Goal: Information Seeking & Learning: Compare options

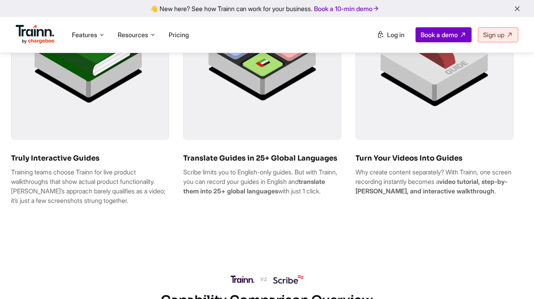
scroll to position [553, 0]
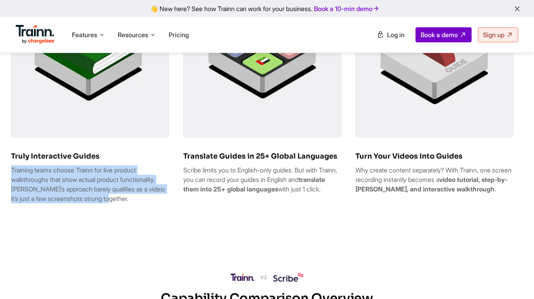
drag, startPoint x: 116, startPoint y: 205, endPoint x: 11, endPoint y: 176, distance: 108.4
click at [11, 176] on p "Training teams choose Trainn for live product walkthroughs that show actual pro…" at bounding box center [90, 184] width 158 height 38
click at [119, 203] on p "Training teams choose Trainn for live product walkthroughs that show actual pro…" at bounding box center [90, 184] width 158 height 38
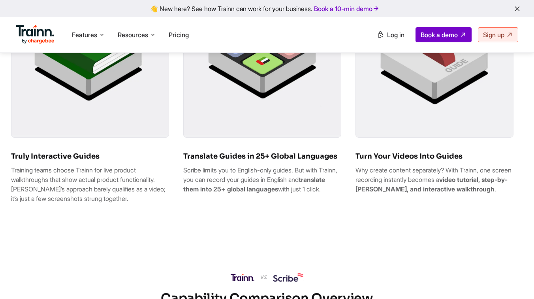
click at [75, 178] on p "Training teams choose Trainn for live product walkthroughs that show actual pro…" at bounding box center [90, 184] width 158 height 38
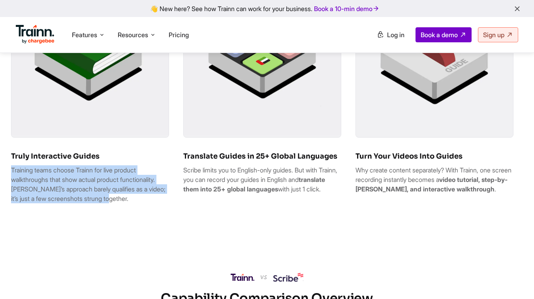
drag, startPoint x: 11, startPoint y: 178, endPoint x: 130, endPoint y: 205, distance: 121.2
click at [130, 203] on p "Training teams choose Trainn for live product walkthroughs that show actual pro…" at bounding box center [90, 184] width 158 height 38
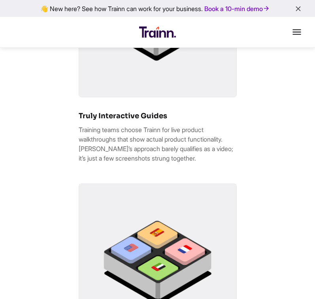
click at [293, 61] on div "Truly Interactive Guides Training teams choose Trainn for live product walkthro…" at bounding box center [157, 290] width 315 height 704
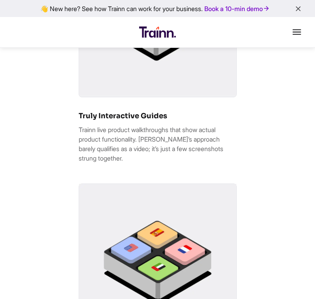
click at [291, 79] on div "Truly Interactive Guides Trainn live product walkthroughs that show actual prod…" at bounding box center [157, 290] width 315 height 704
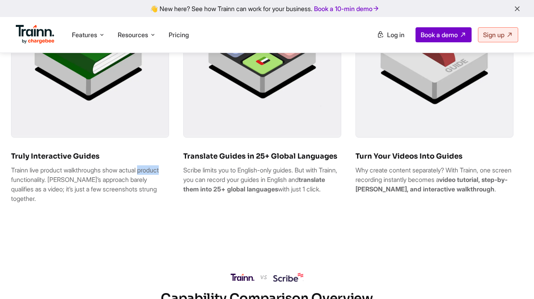
drag, startPoint x: 33, startPoint y: 187, endPoint x: 4, endPoint y: 187, distance: 29.6
drag, startPoint x: 66, startPoint y: 176, endPoint x: 42, endPoint y: 177, distance: 24.1
click at [42, 177] on p "Trainn live product walkthroughs show actual product functionality. [PERSON_NAM…" at bounding box center [90, 184] width 158 height 38
drag, startPoint x: 68, startPoint y: 178, endPoint x: 43, endPoint y: 180, distance: 24.5
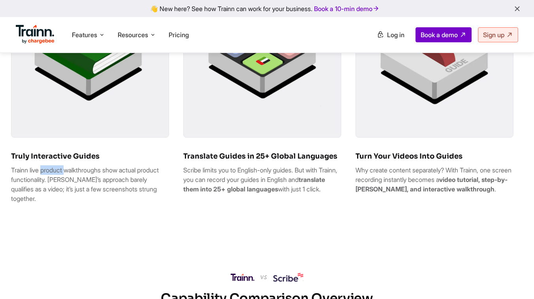
click at [43, 180] on p "Trainn live product walkthroughs show actual product functionality. [PERSON_NAM…" at bounding box center [90, 184] width 158 height 38
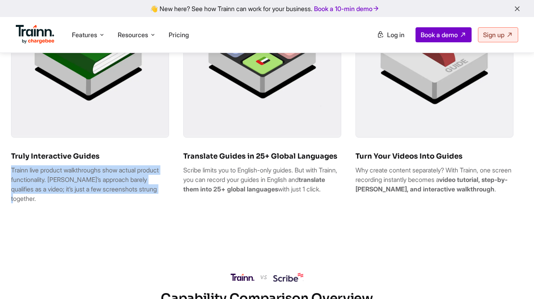
drag, startPoint x: 13, startPoint y: 178, endPoint x: 35, endPoint y: 205, distance: 35.6
click at [35, 203] on p "Trainn live product walkthroughs show actual product functionality. [PERSON_NAM…" at bounding box center [90, 184] width 158 height 38
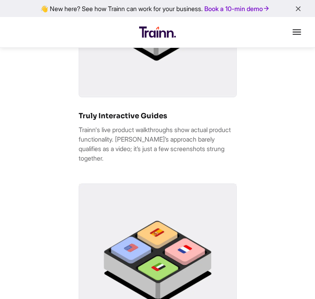
click at [248, 125] on div "Truly Interactive Guides Trainn's live product walkthroughs show actual product…" at bounding box center [157, 290] width 315 height 704
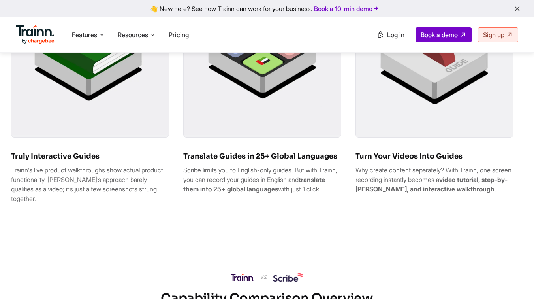
click at [39, 203] on p "Trainn's live product walkthroughs show actual product functionality. [PERSON_N…" at bounding box center [90, 184] width 158 height 38
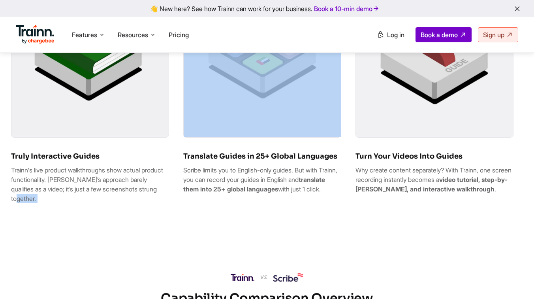
click at [39, 203] on p "Trainn's live product walkthroughs show actual product functionality. [PERSON_N…" at bounding box center [90, 184] width 158 height 38
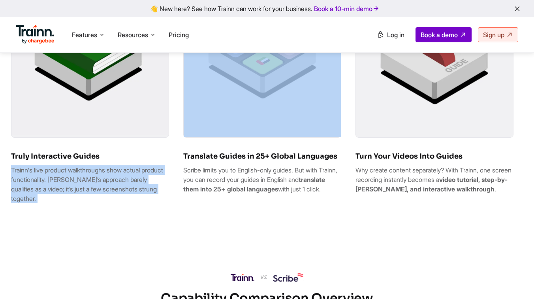
click at [39, 203] on p "Trainn's live product walkthroughs show actual product functionality. [PERSON_N…" at bounding box center [90, 184] width 158 height 38
click at [40, 203] on p "Trainn's live product walkthroughs show actual product functionality. [PERSON_N…" at bounding box center [90, 184] width 158 height 38
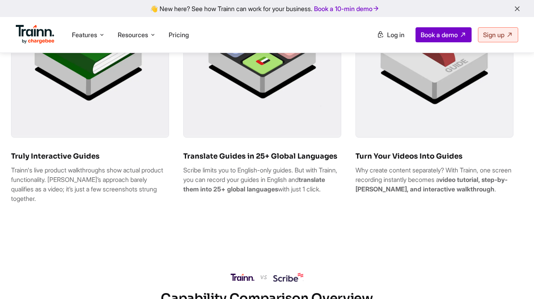
drag, startPoint x: 199, startPoint y: 210, endPoint x: 184, endPoint y: 178, distance: 35.2
click at [184, 178] on p "Scribe limits you to English-only guides. But with Trainn, you can record your …" at bounding box center [262, 179] width 158 height 28
click at [219, 200] on div "Translate Guides in 25+ Global Languages Scribe limits you to English-only guid…" at bounding box center [262, 88] width 158 height 222
drag, startPoint x: 96, startPoint y: 198, endPoint x: 71, endPoint y: 197, distance: 25.3
click at [71, 197] on p "Trainn's live product walkthroughs show actual product functionality. [PERSON_N…" at bounding box center [90, 184] width 158 height 38
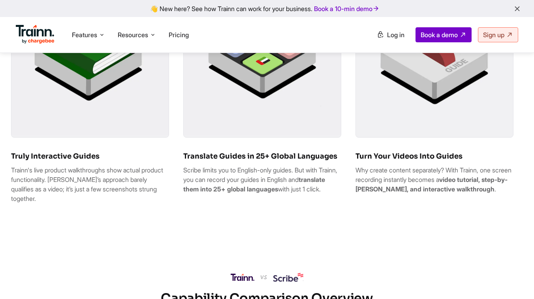
click at [83, 209] on div "Truly Interactive Guides Trainn's live product walkthroughs show actual product…" at bounding box center [90, 93] width 158 height 232
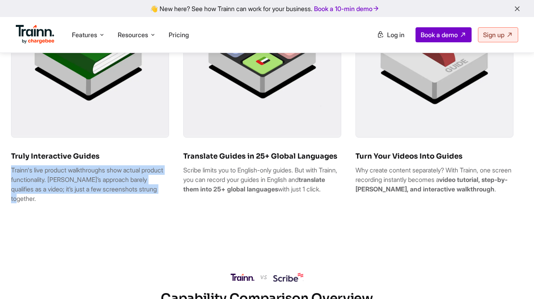
drag, startPoint x: 38, startPoint y: 205, endPoint x: 8, endPoint y: 180, distance: 38.4
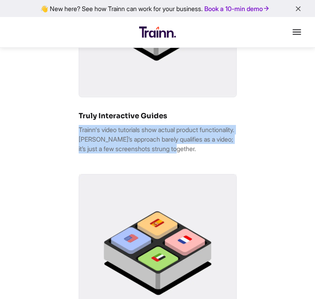
drag, startPoint x: 79, startPoint y: 139, endPoint x: 234, endPoint y: 155, distance: 155.2
click at [234, 153] on p "Trainn's video tutorials show actual product functionality. [PERSON_NAME]’s app…" at bounding box center [158, 139] width 158 height 28
click at [144, 153] on p "Trainn's video tutorials show actual product functionality. [PERSON_NAME]’s app…" at bounding box center [158, 139] width 158 height 28
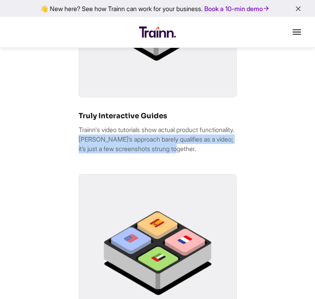
drag, startPoint x: 118, startPoint y: 147, endPoint x: 239, endPoint y: 157, distance: 121.2
click at [239, 157] on div "Truly Interactive Guides Trainn's video tutorials show actual product functiona…" at bounding box center [157, 285] width 315 height 695
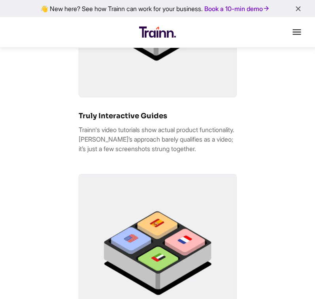
click at [79, 135] on p "Trainn's video tutorials show actual product functionality. [PERSON_NAME]’s app…" at bounding box center [158, 139] width 158 height 28
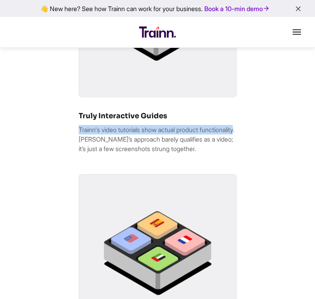
drag, startPoint x: 79, startPoint y: 135, endPoint x: 111, endPoint y: 148, distance: 34.2
click at [111, 148] on p "Trainn's video tutorials show actual product functionality. [PERSON_NAME]’s app…" at bounding box center [158, 139] width 158 height 28
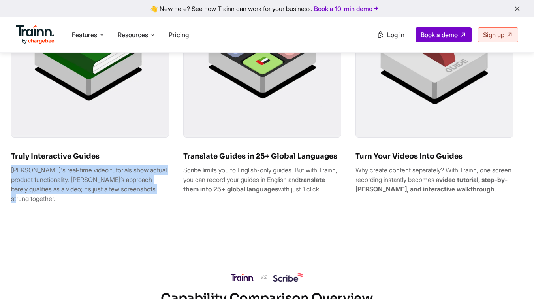
drag, startPoint x: 158, startPoint y: 199, endPoint x: 16, endPoint y: 173, distance: 144.1
click at [16, 173] on div "Truly Interactive Guides Trainn's real-time video tutorials show actual product…" at bounding box center [90, 93] width 158 height 232
copy p "[PERSON_NAME]'s real-time video tutorials show actual product functionality. [P…"
